Goal: Book appointment/travel/reservation

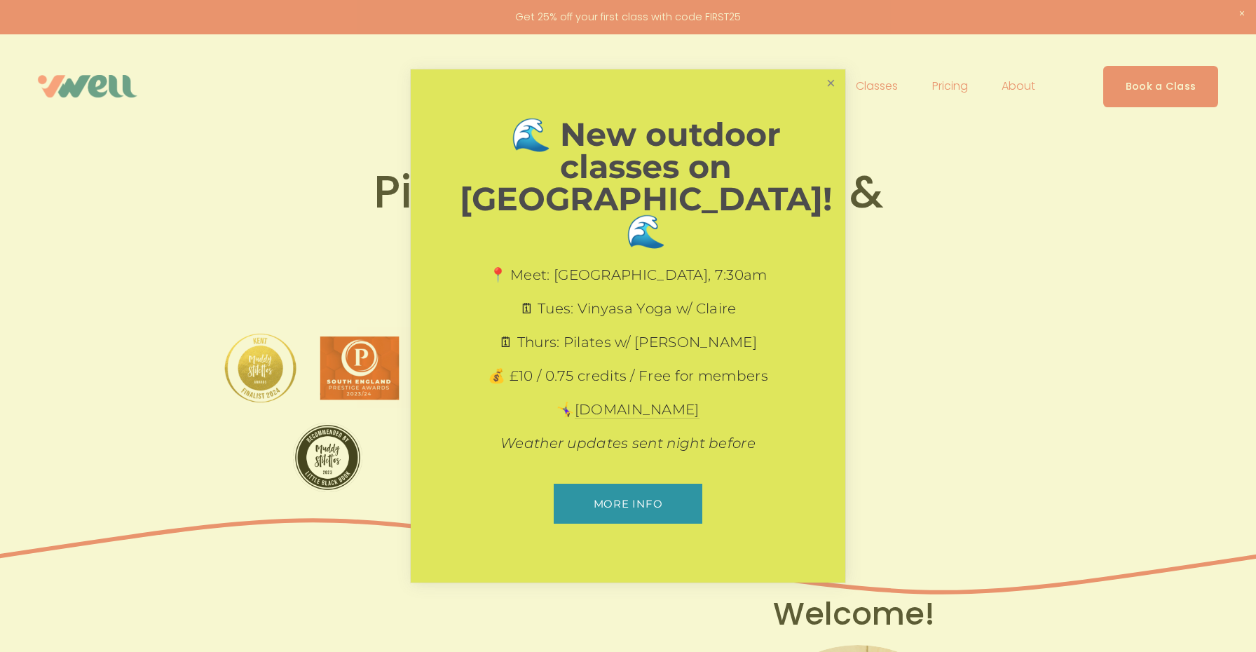
click at [834, 96] on link "Close" at bounding box center [831, 83] width 25 height 25
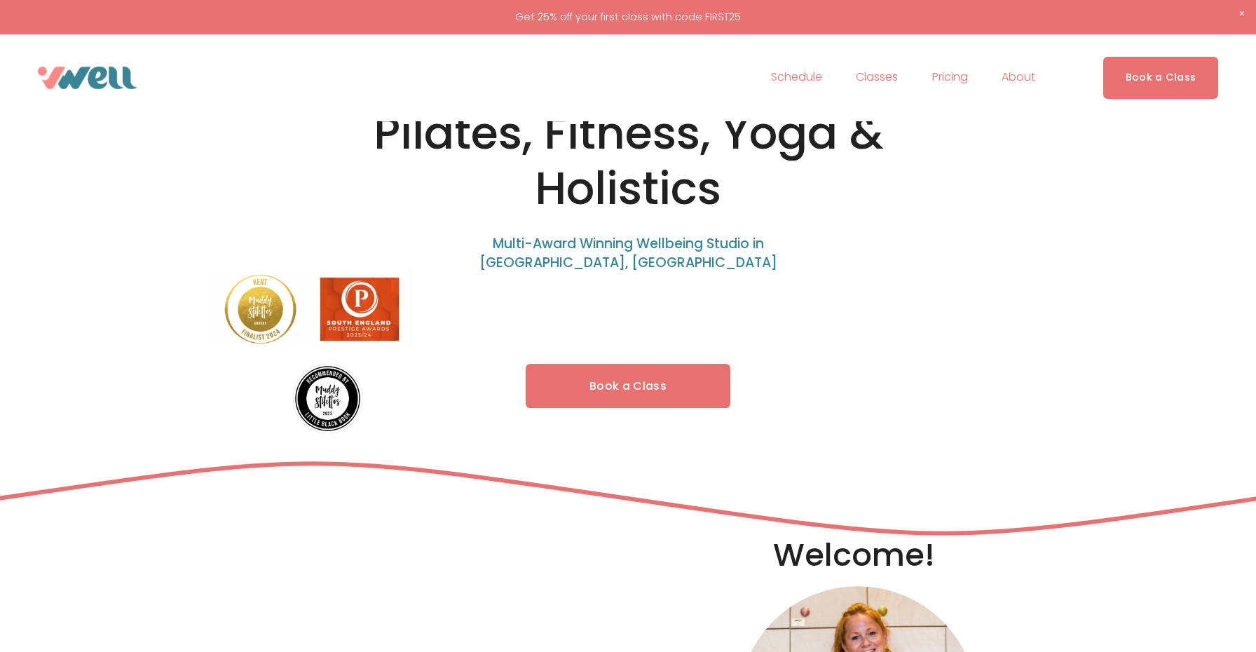
scroll to position [29, 0]
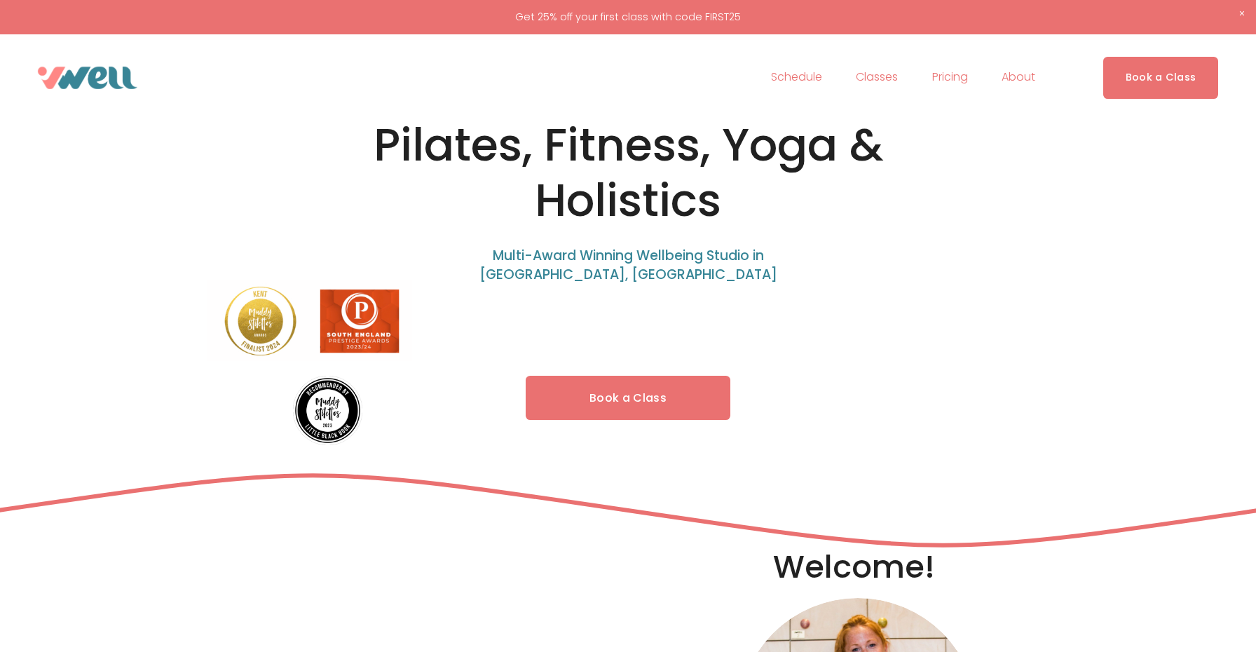
click at [615, 405] on link "Book a Class" at bounding box center [628, 398] width 205 height 44
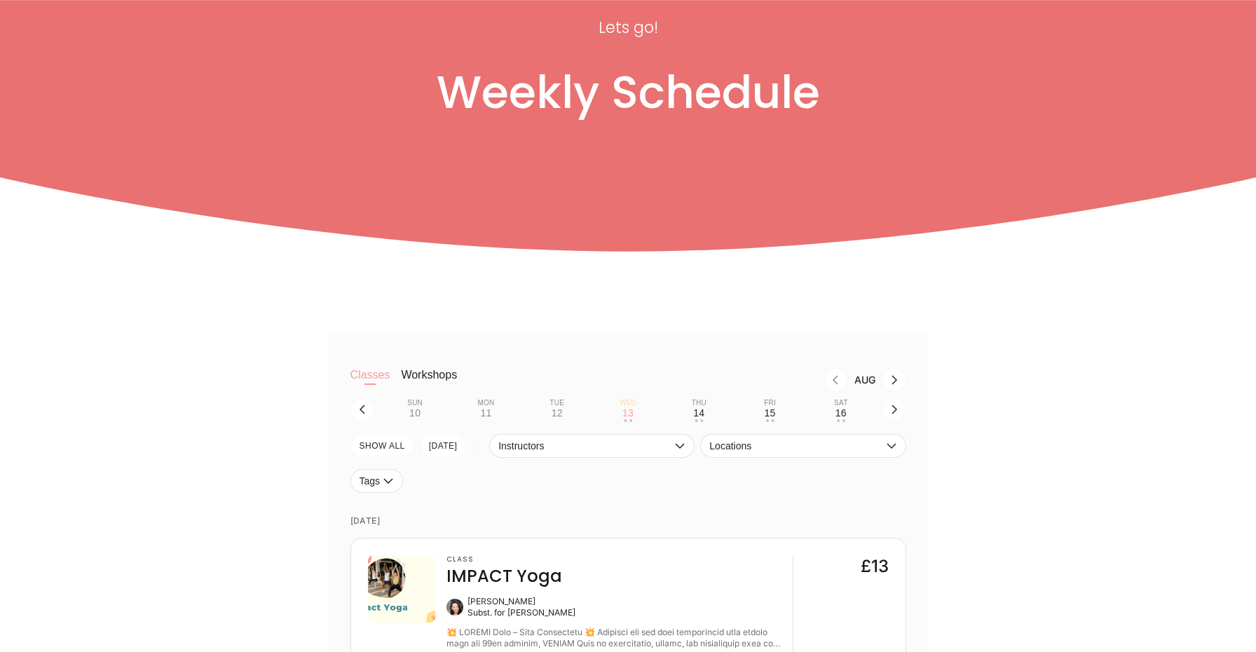
scroll to position [207, 0]
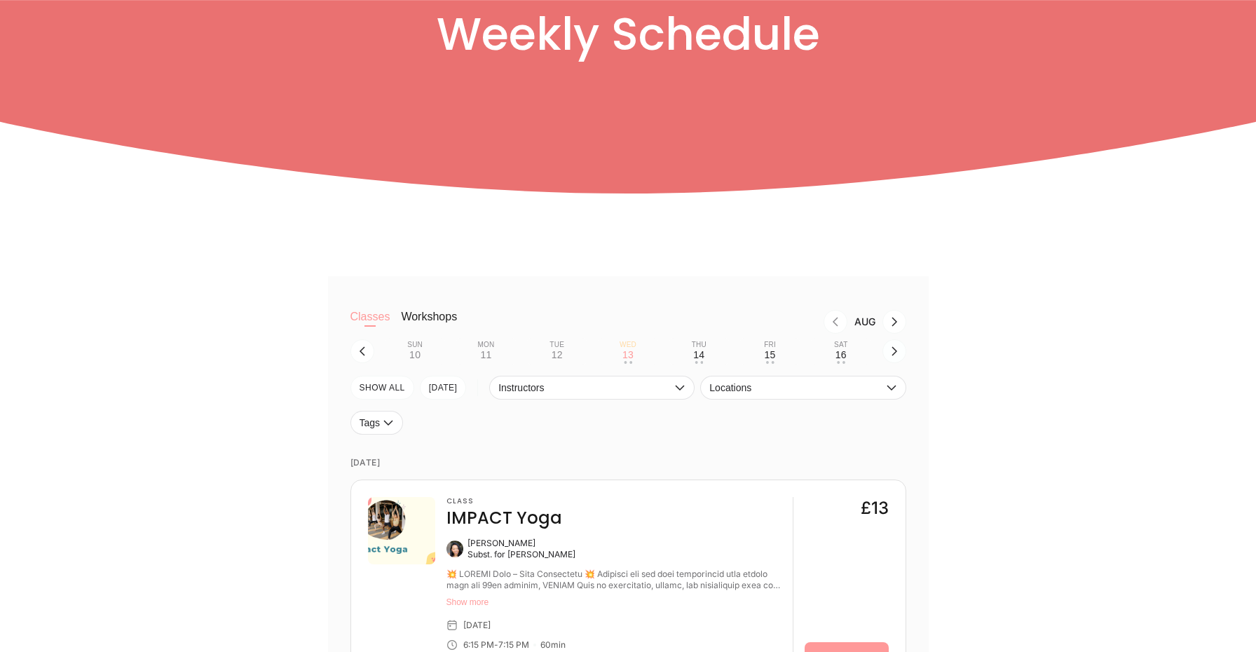
click at [899, 353] on button "button" at bounding box center [894, 351] width 24 height 24
click at [566, 354] on button "Tue 19 • •" at bounding box center [557, 351] width 60 height 27
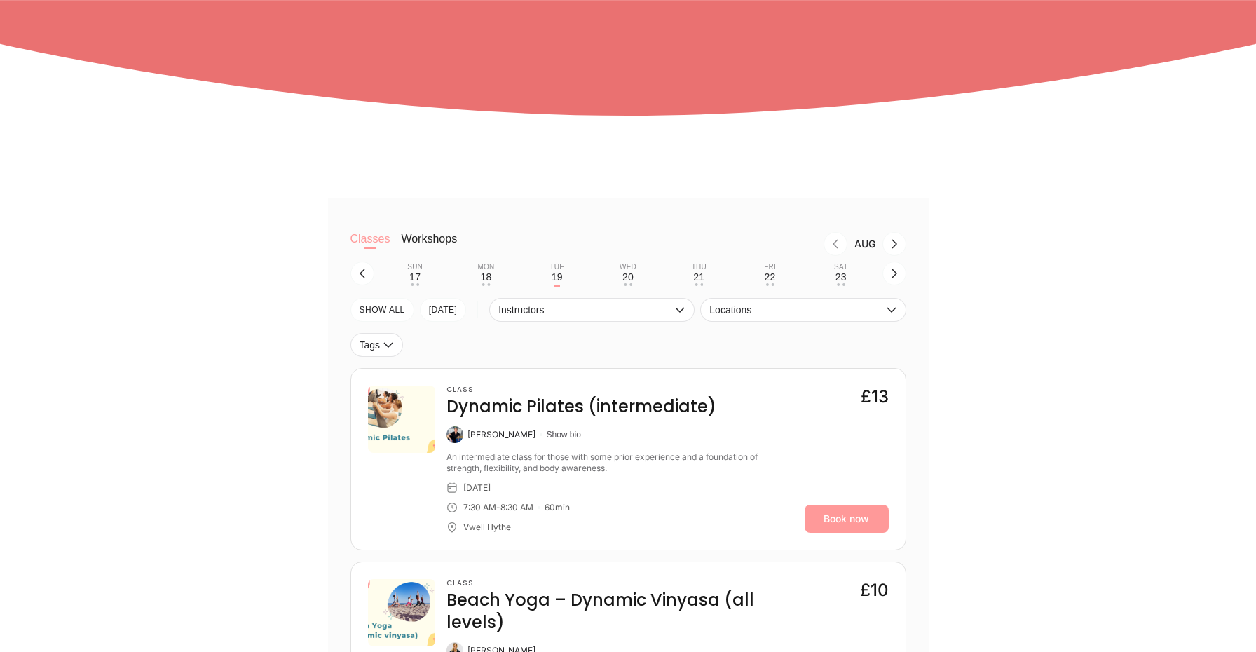
scroll to position [273, 0]
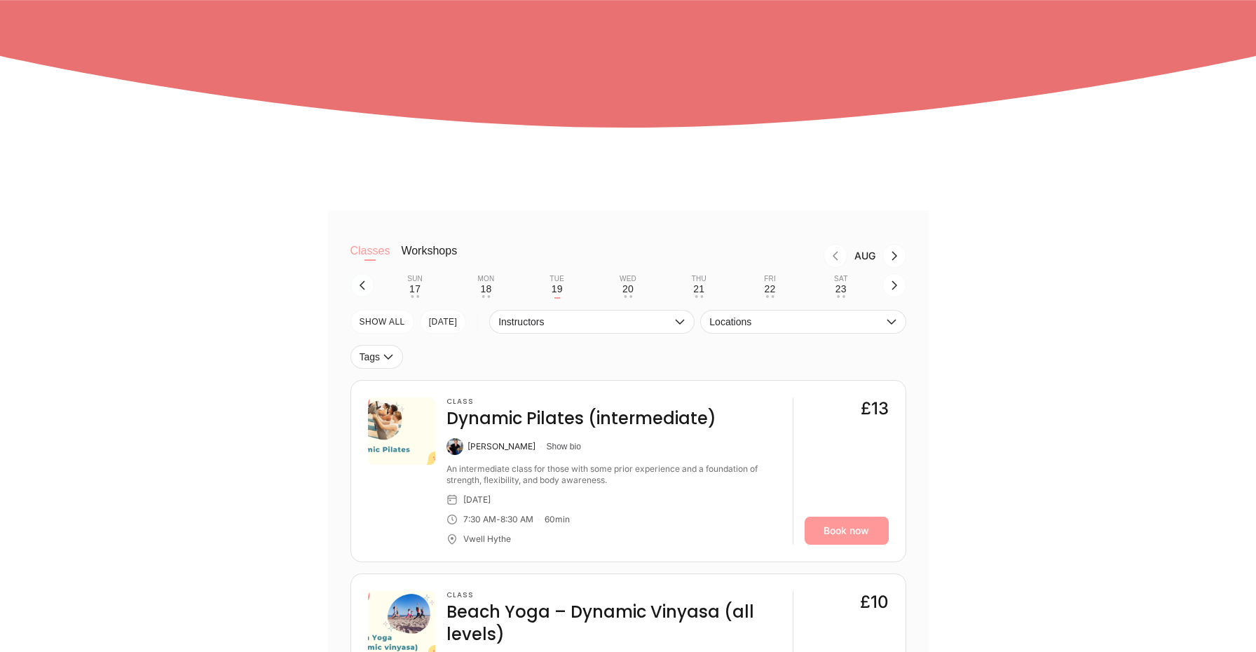
click at [367, 283] on icon "button" at bounding box center [362, 285] width 11 height 11
click at [704, 287] on div "14" at bounding box center [698, 288] width 11 height 11
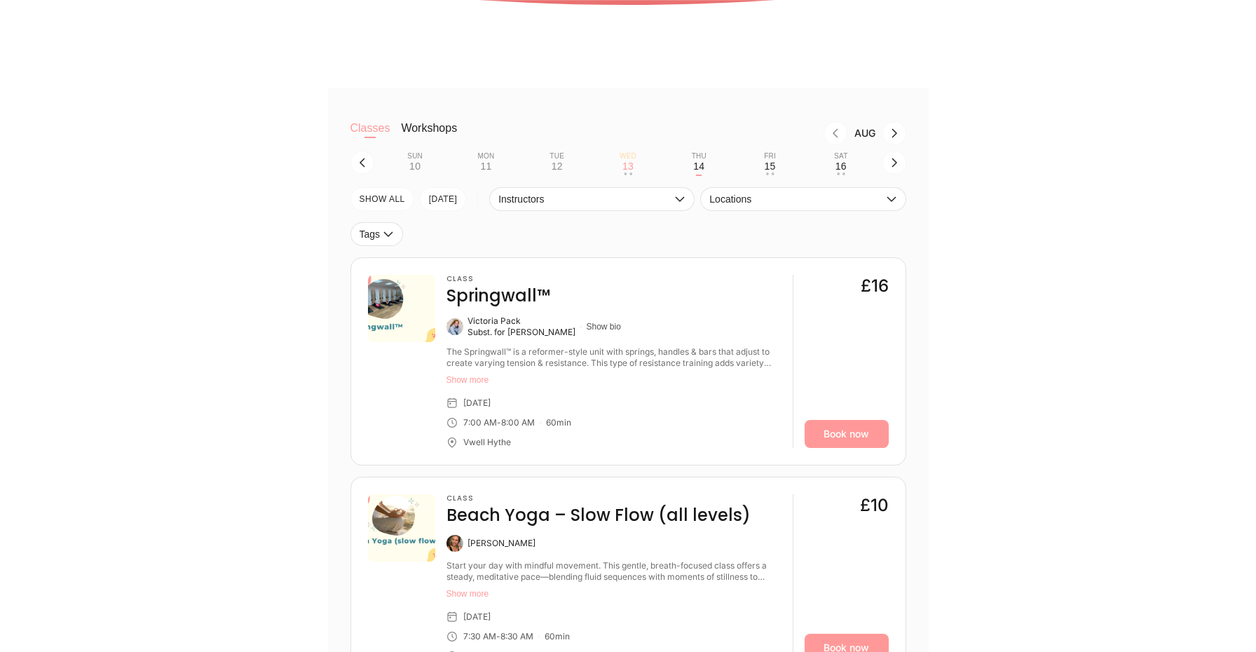
scroll to position [369, 0]
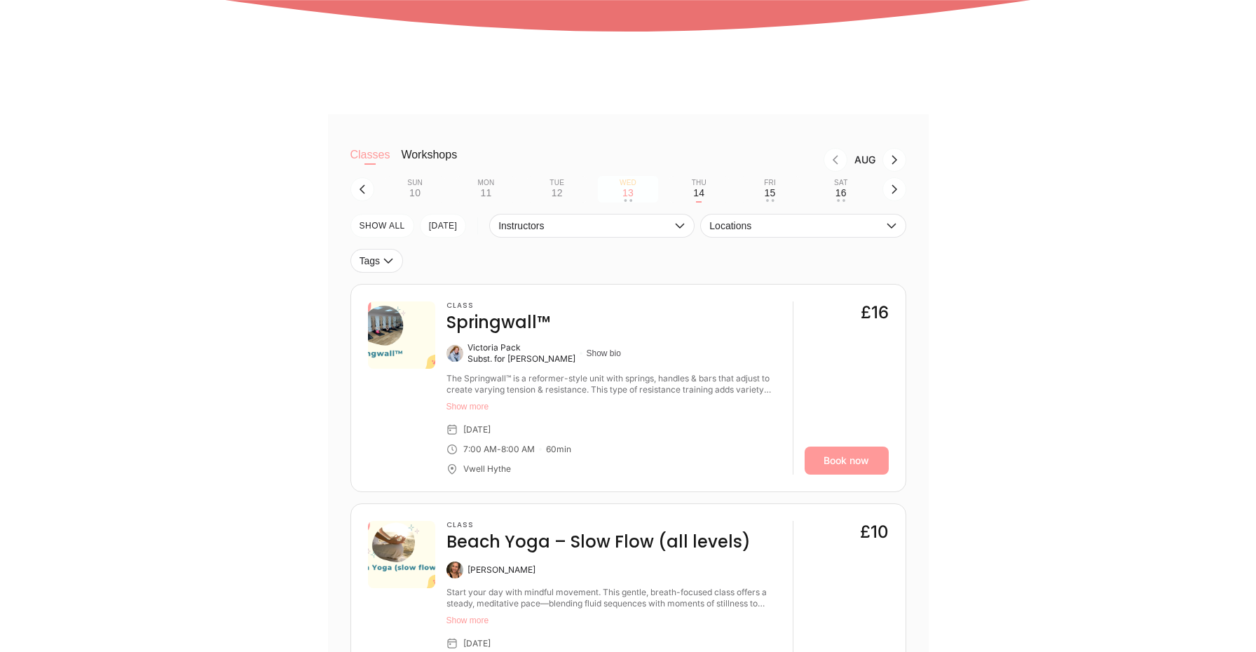
click at [634, 190] on button "Wed 13 • •" at bounding box center [628, 189] width 60 height 27
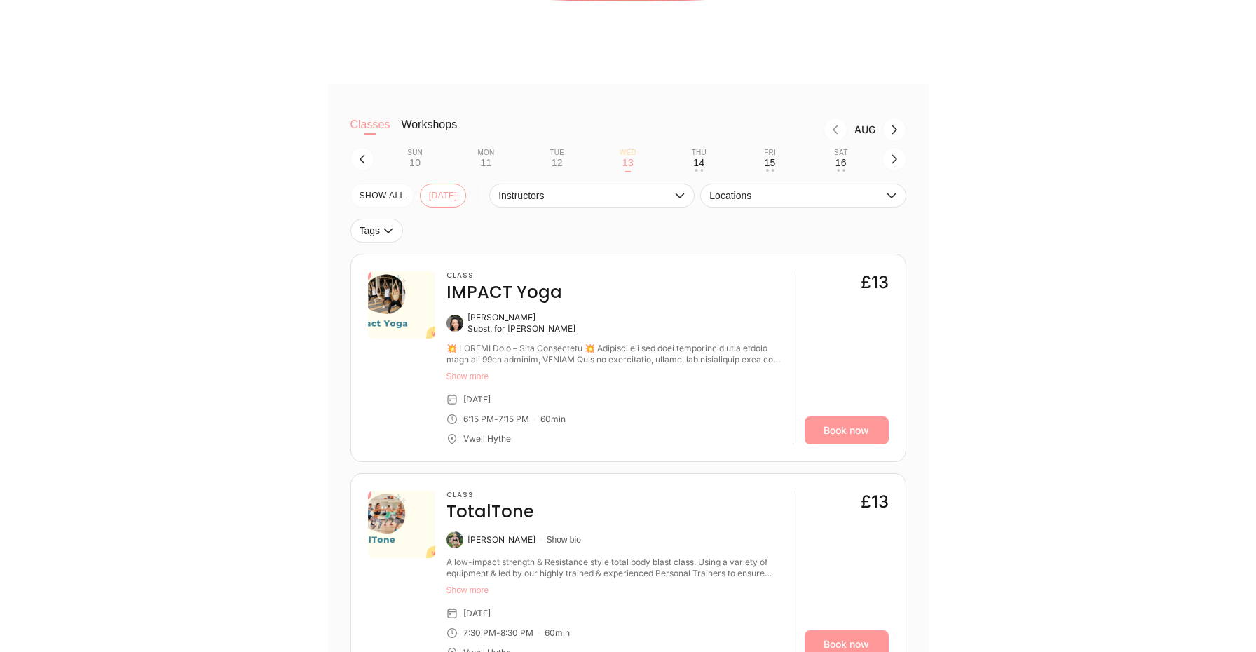
scroll to position [403, 0]
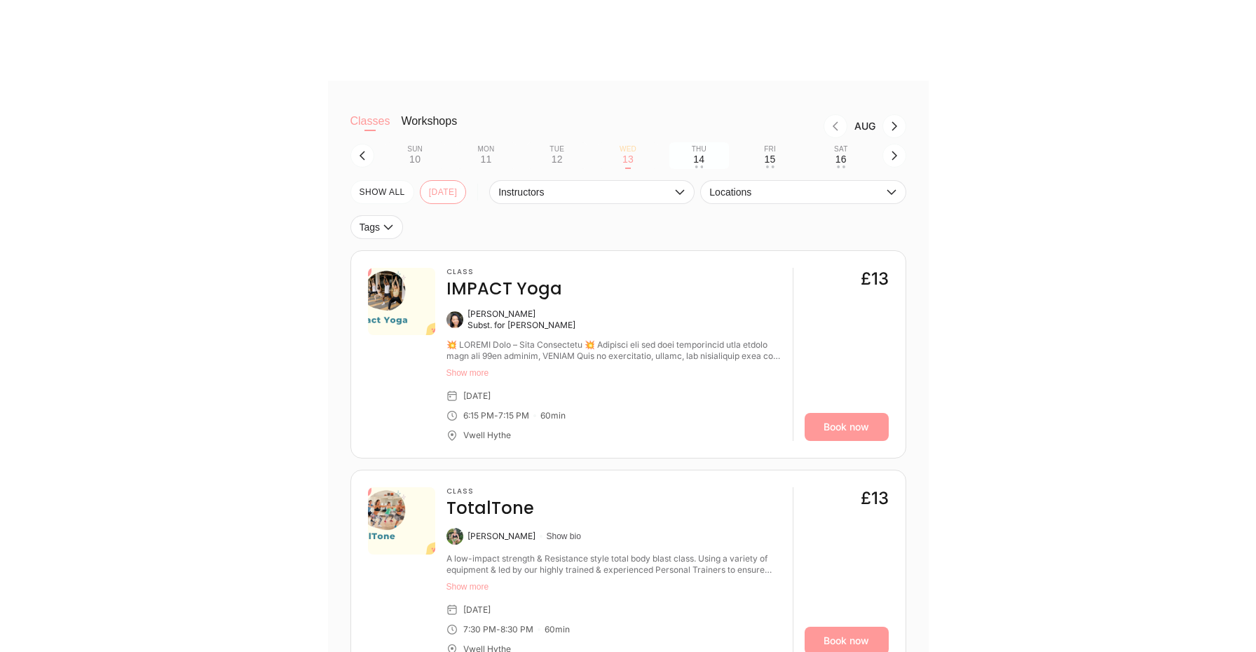
click at [693, 150] on div "Thu" at bounding box center [699, 149] width 15 height 8
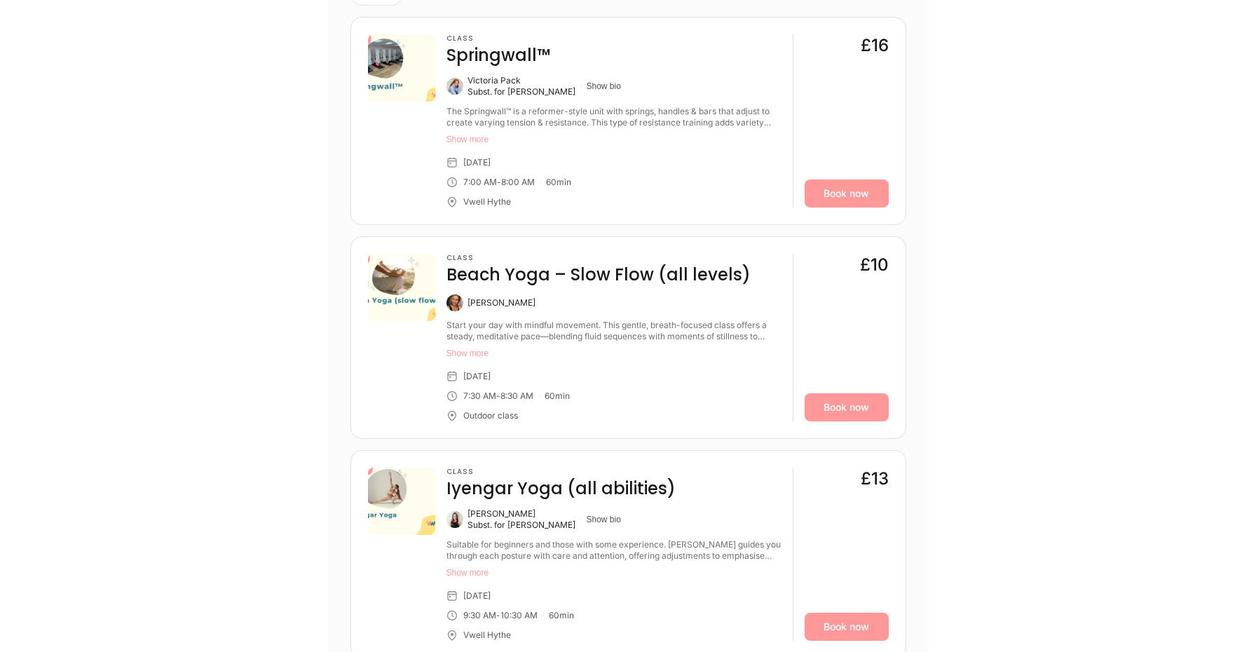
scroll to position [634, 0]
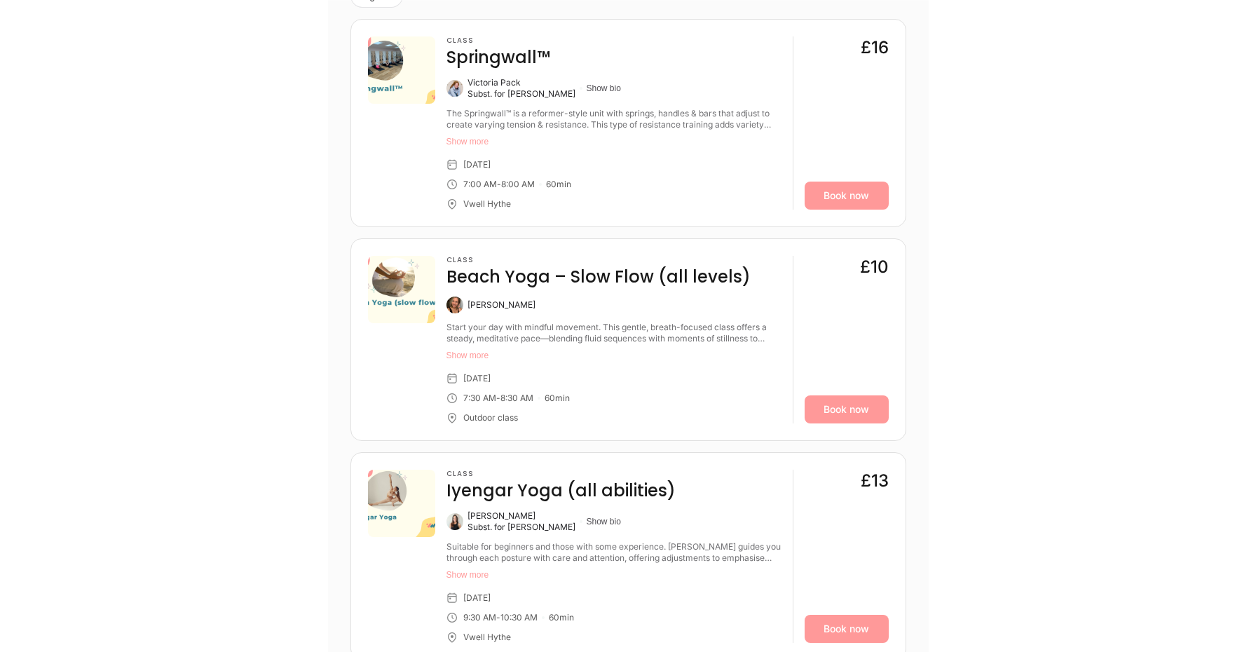
click at [458, 354] on button "Show more" at bounding box center [613, 355] width 335 height 11
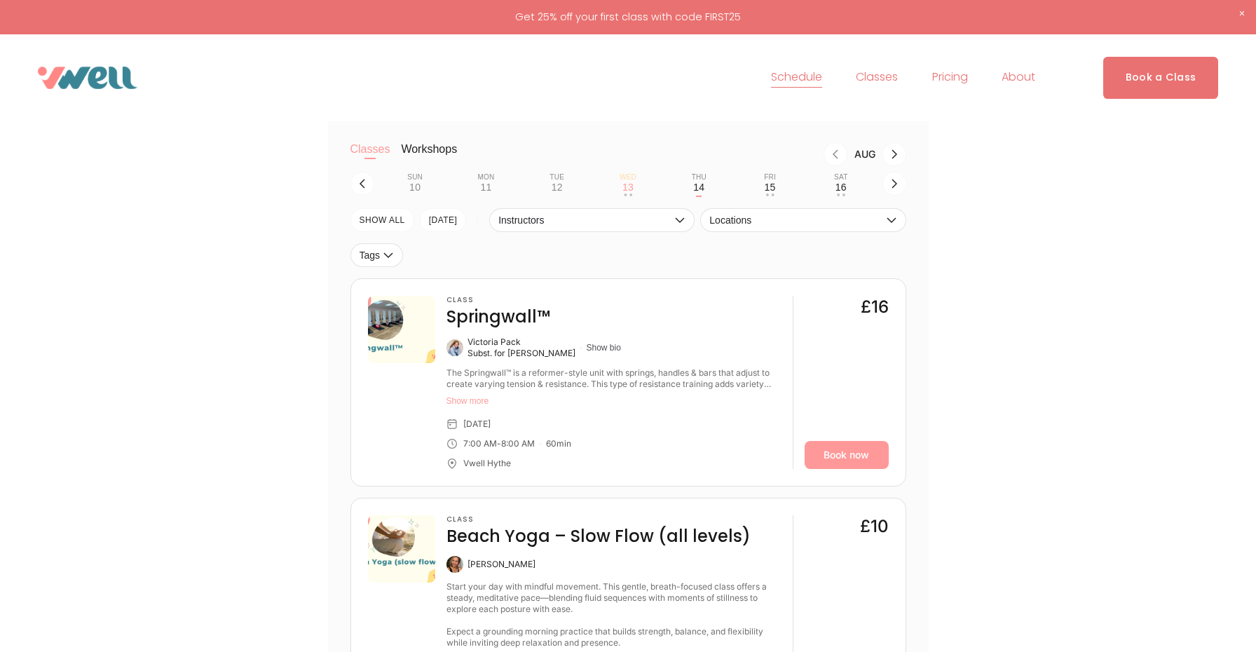
scroll to position [376, 0]
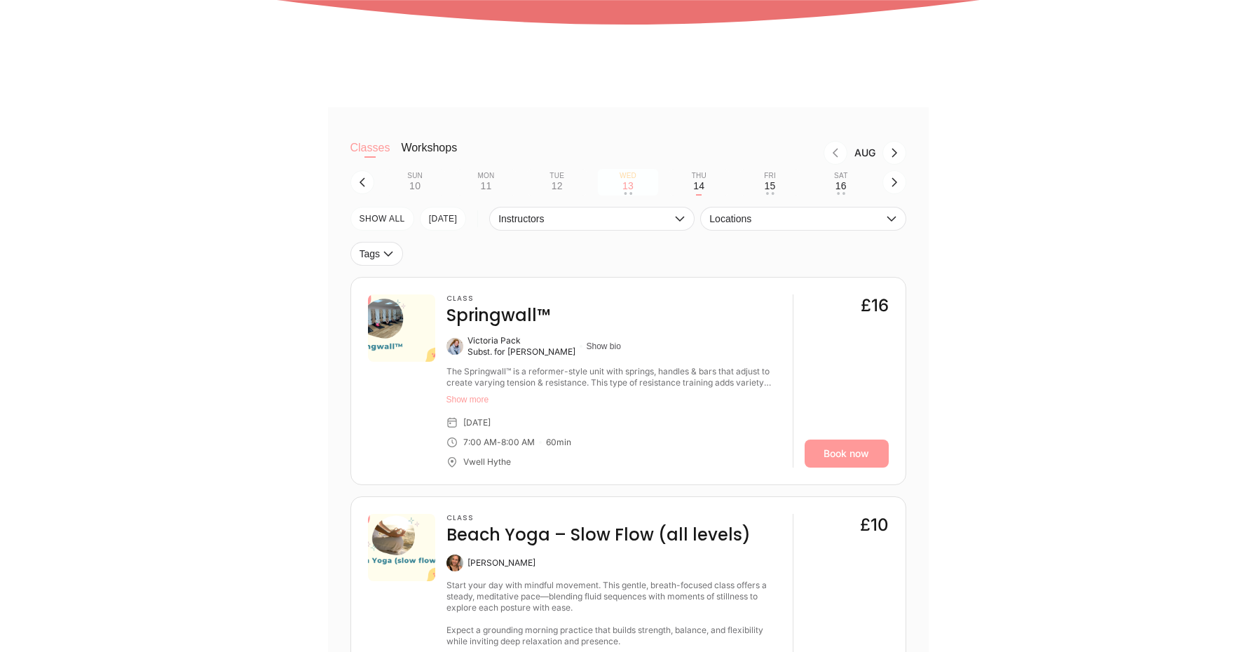
click at [628, 186] on div "13" at bounding box center [627, 185] width 11 height 11
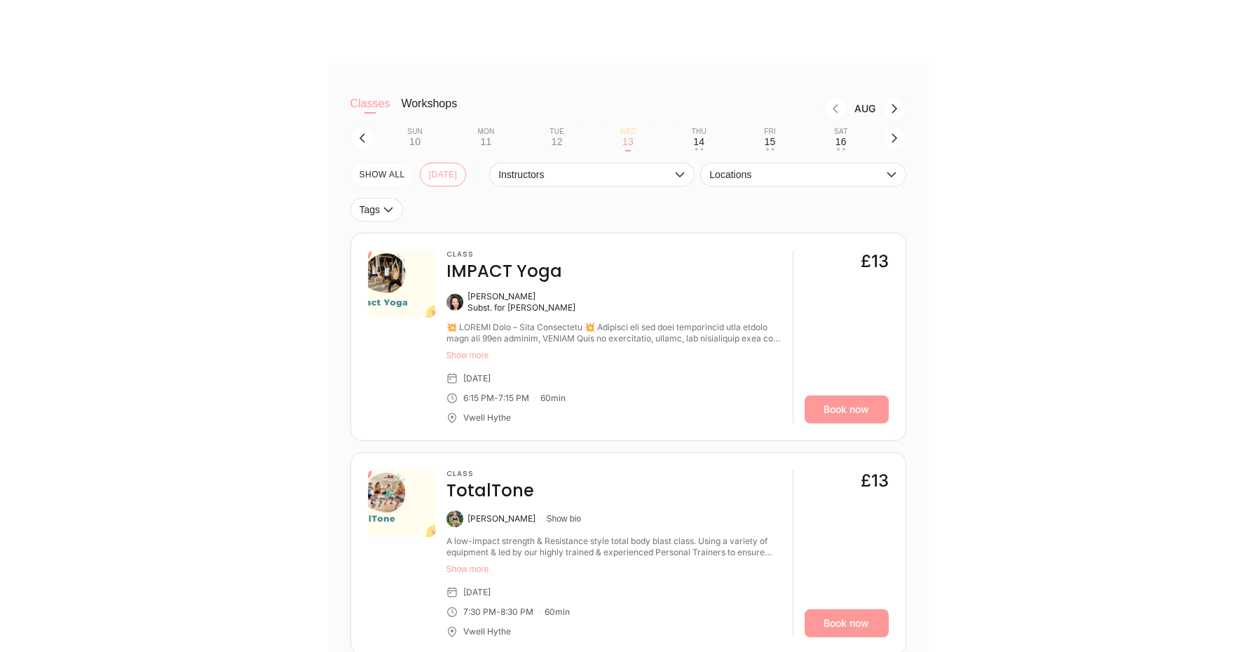
scroll to position [406, 0]
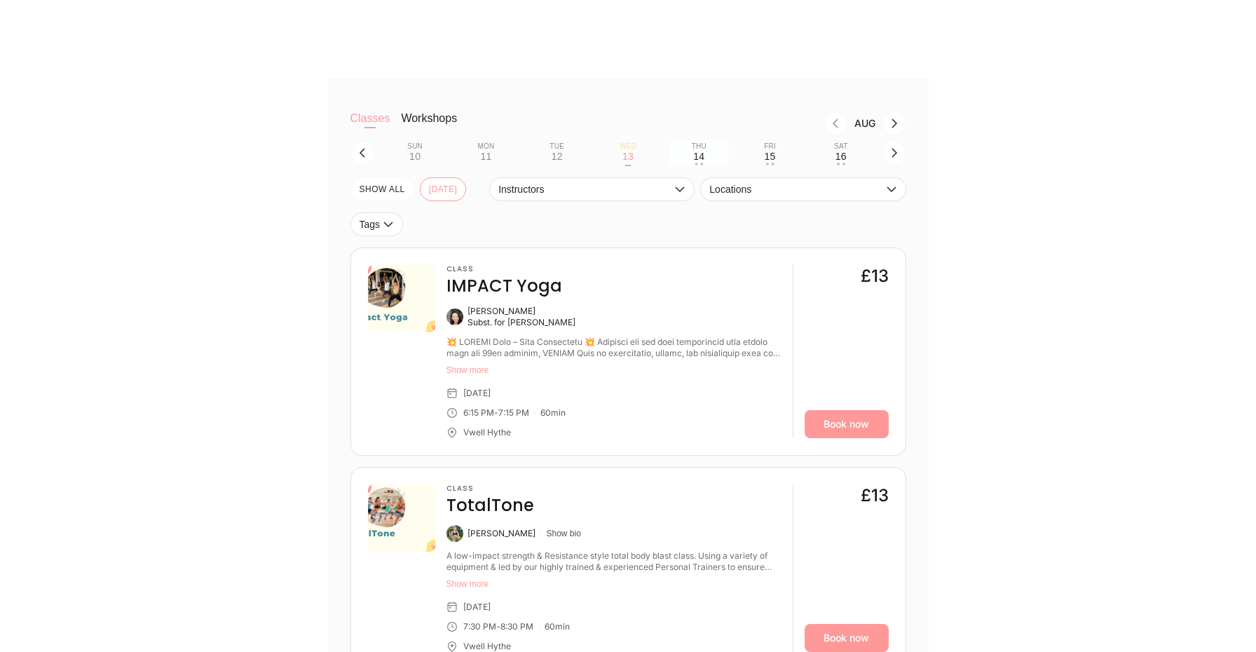
click at [695, 150] on div "Thu" at bounding box center [699, 146] width 15 height 8
